Goal: Task Accomplishment & Management: Manage account settings

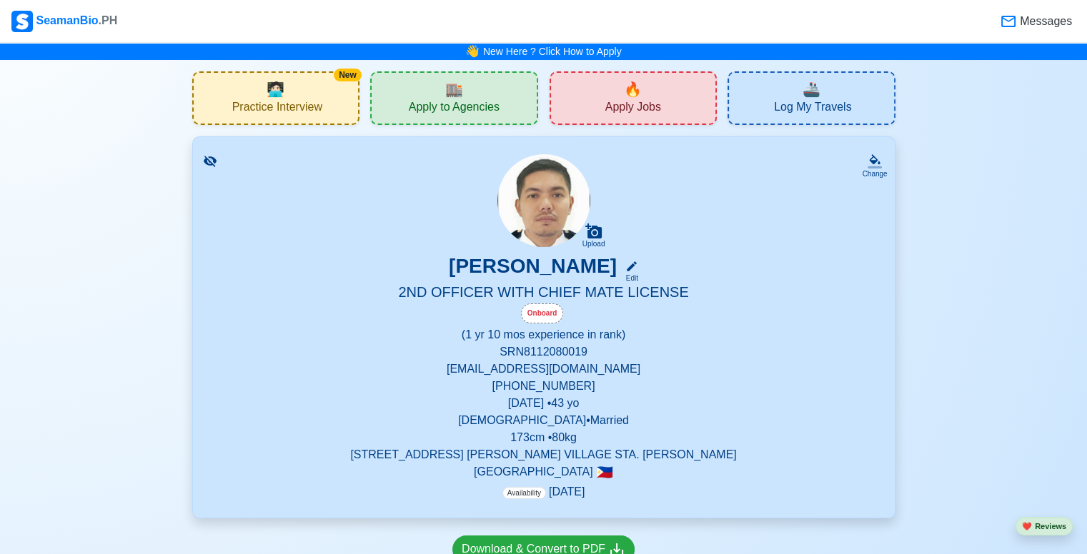
click at [613, 91] on div "🔥 Apply Jobs" at bounding box center [633, 98] width 168 height 54
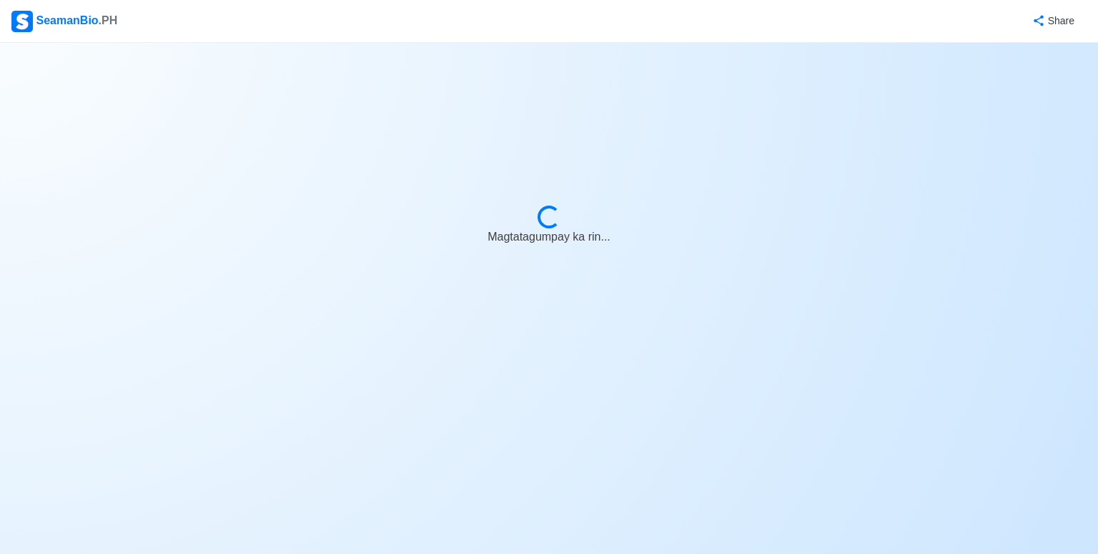
select select "2nd Officer"
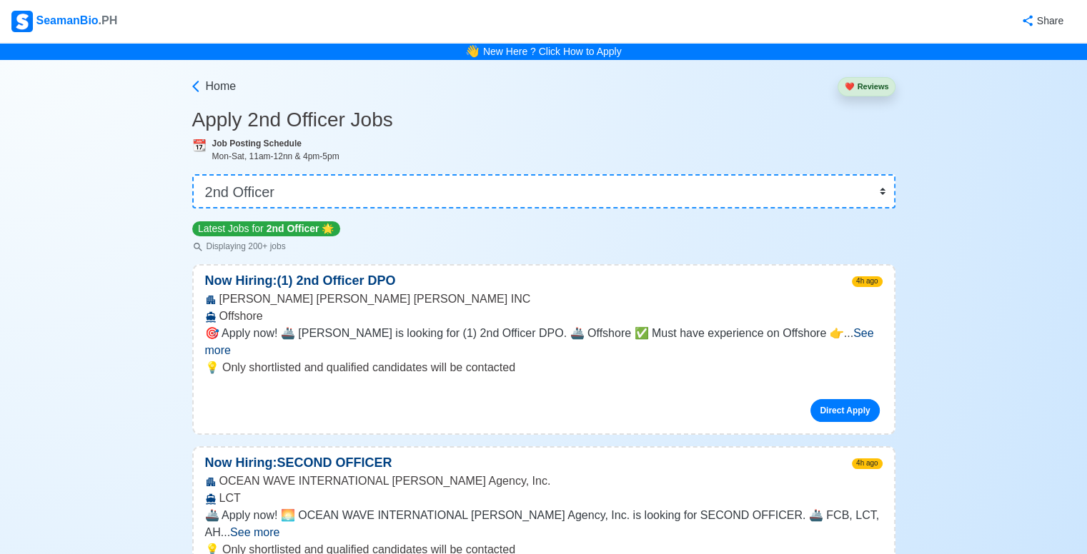
click at [844, 335] on span "See more" at bounding box center [539, 341] width 669 height 29
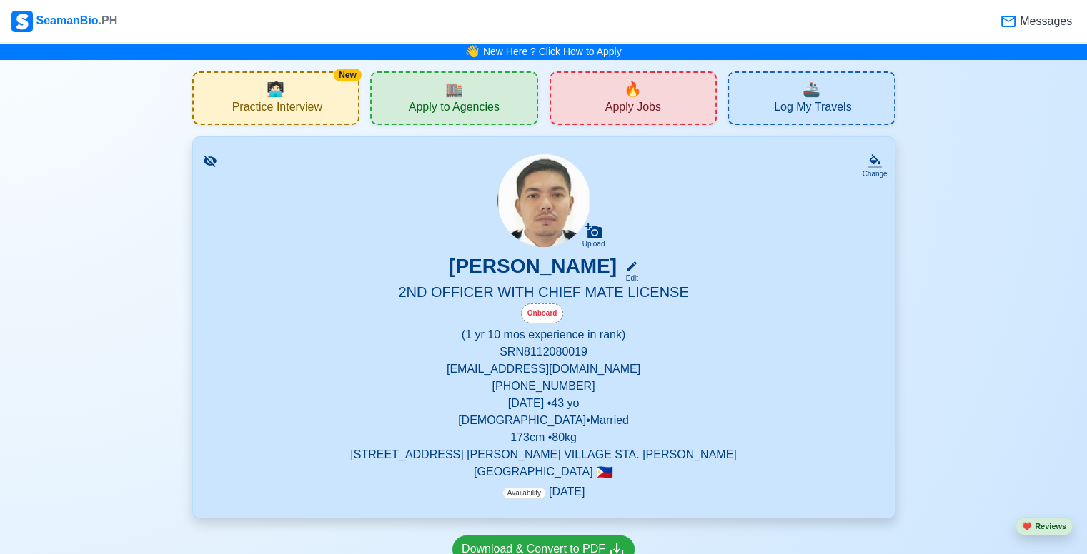
click at [572, 334] on p "(1 yr 10 mos experience in rank)" at bounding box center [543, 335] width 667 height 17
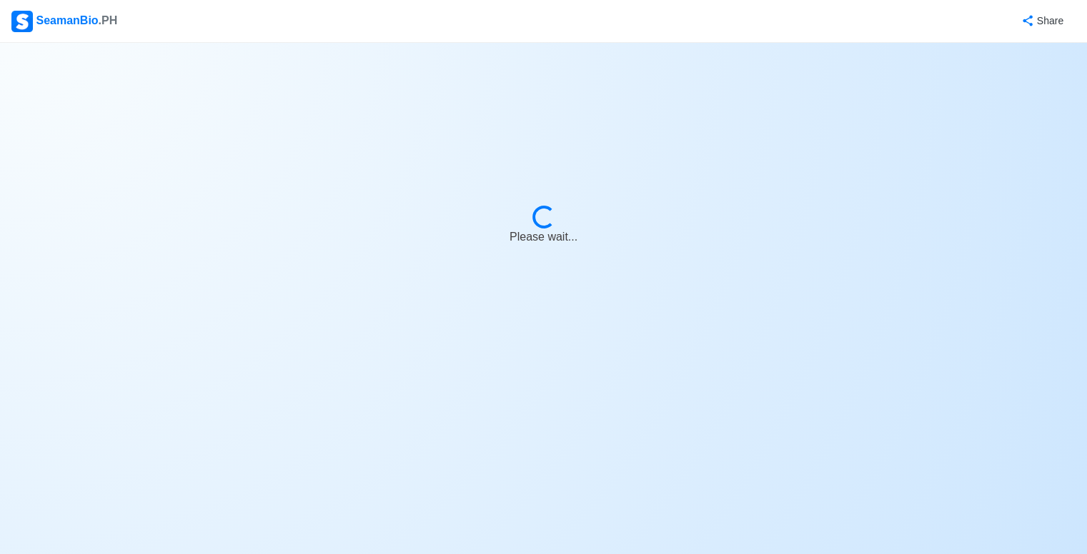
select select "Onboard"
select select "Visible for Hiring"
select select "Married"
select select "[DEMOGRAPHIC_DATA]"
select select "PH"
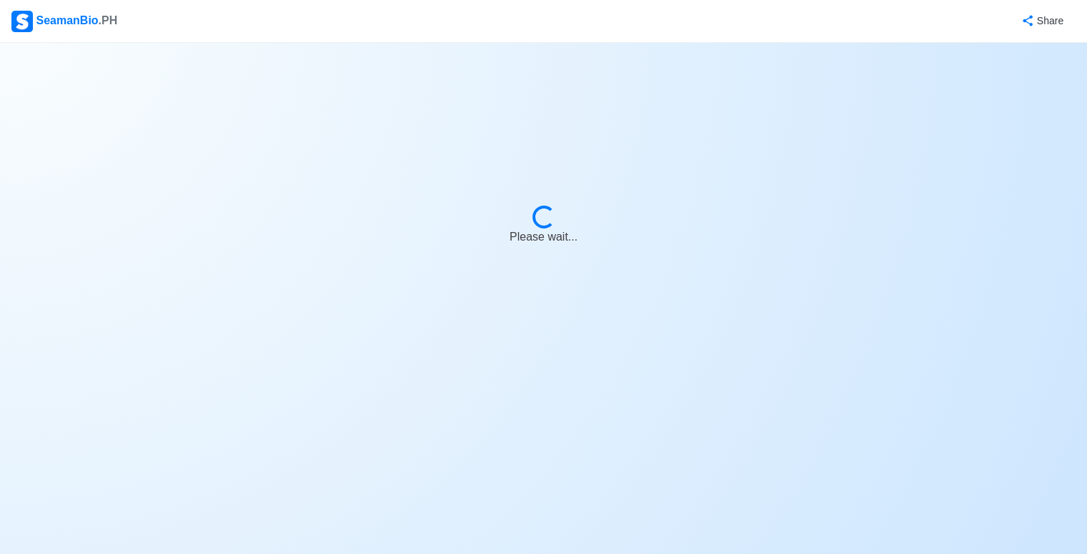
select select "1"
select select "10"
select select "1767196800000"
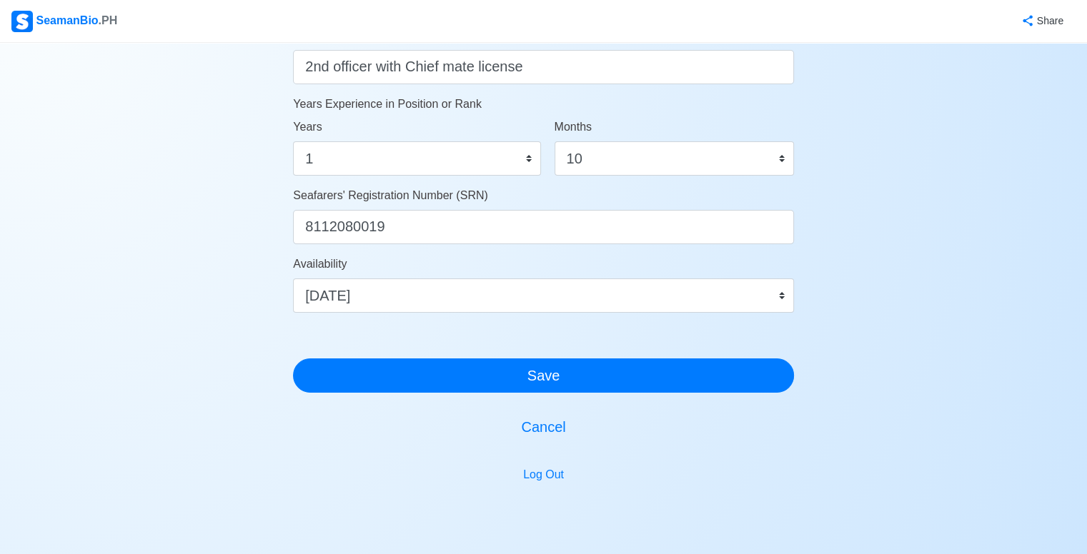
scroll to position [786, 0]
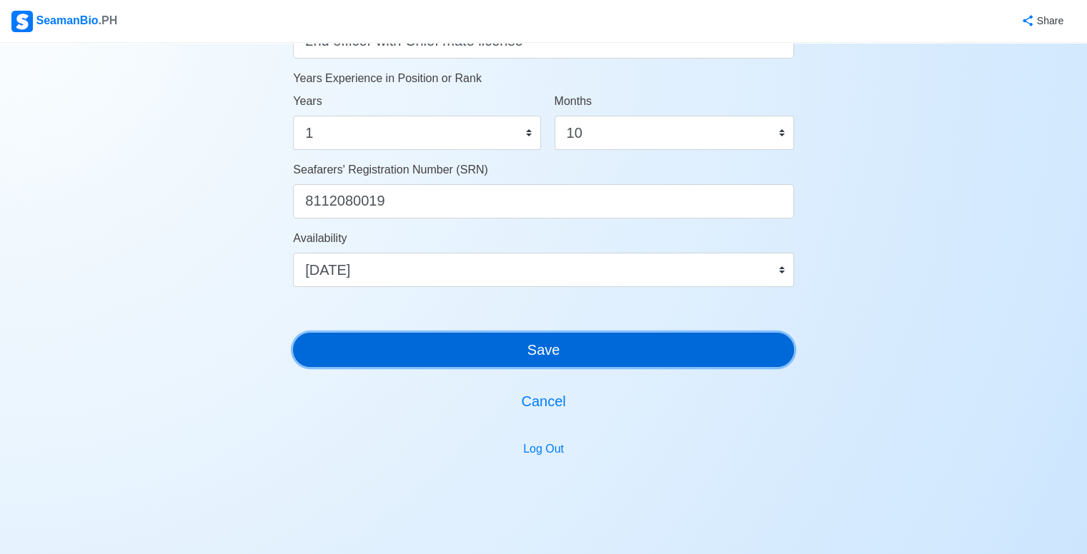
click at [570, 348] on button "Save" at bounding box center [543, 350] width 501 height 34
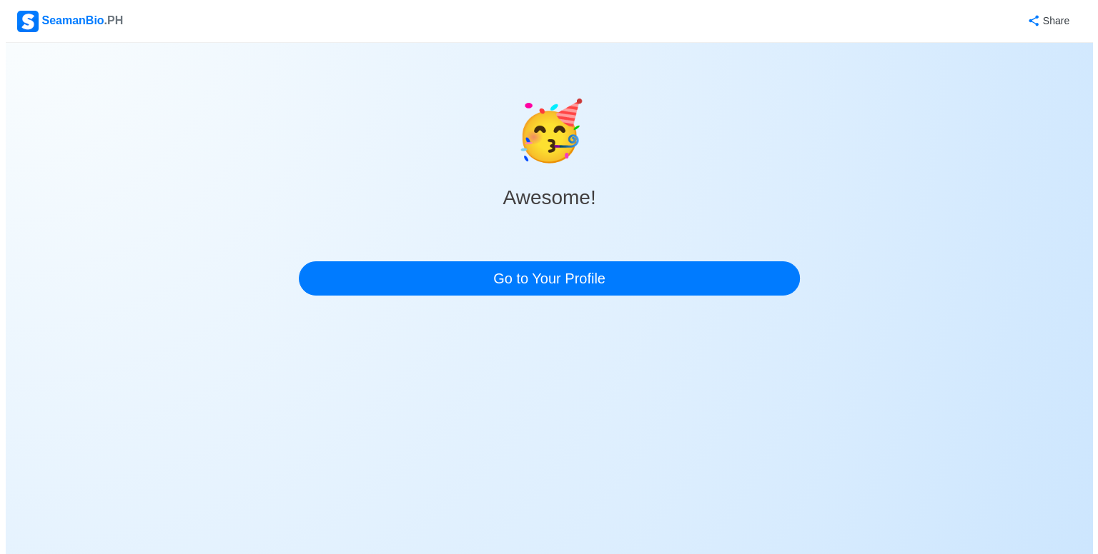
scroll to position [0, 0]
